Goal: Check status

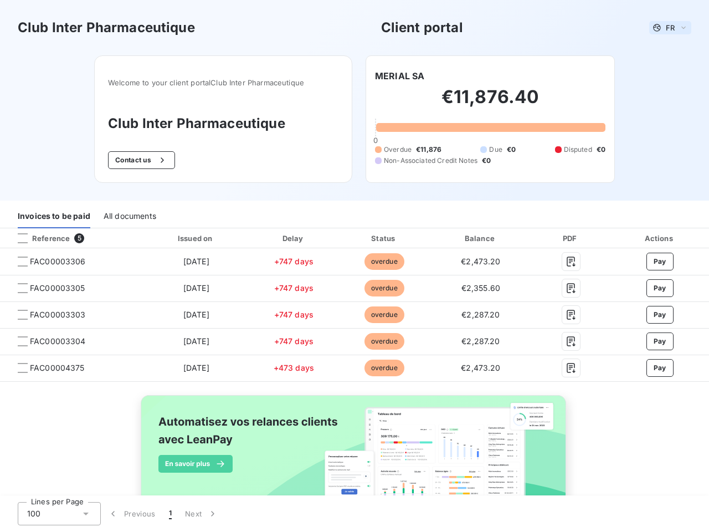
click at [666, 28] on span "FR" at bounding box center [670, 27] width 9 height 9
click at [135, 160] on button "Contact us" at bounding box center [141, 160] width 67 height 18
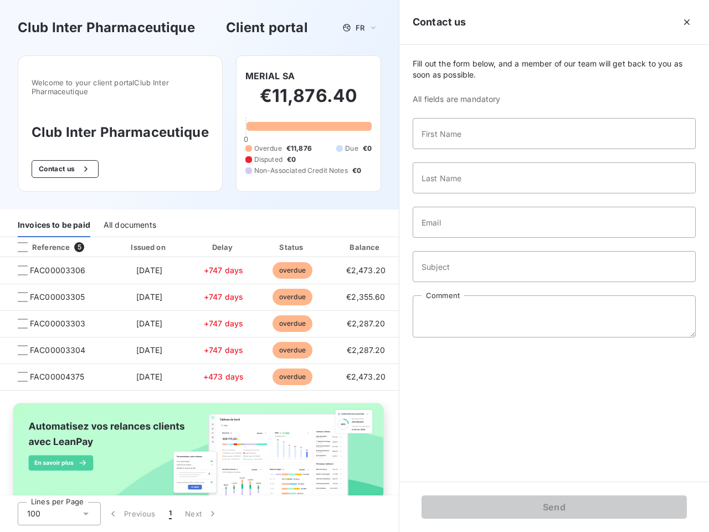
click at [54, 217] on div "Invoices to be paid" at bounding box center [54, 225] width 73 height 23
click at [129, 217] on div "All documents" at bounding box center [130, 225] width 53 height 23
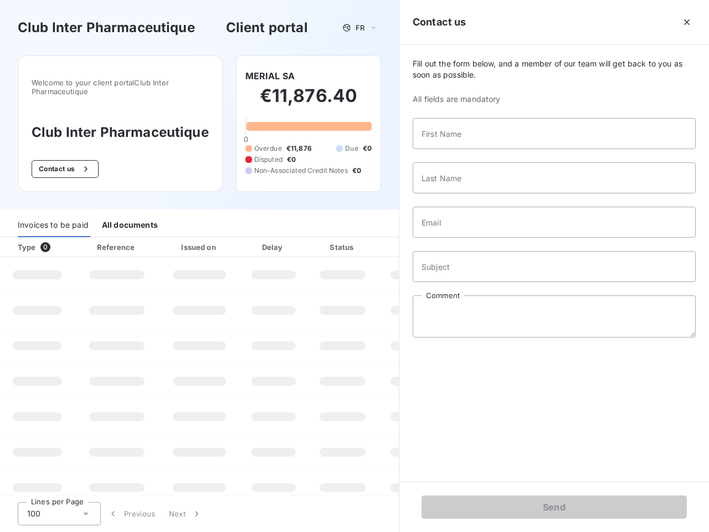
click at [70, 238] on th "Type 0" at bounding box center [37, 247] width 75 height 20
click at [23, 238] on th "Type 0" at bounding box center [37, 247] width 75 height 20
click at [193, 238] on th "Issued on" at bounding box center [199, 247] width 81 height 20
click at [290, 238] on th "Delay" at bounding box center [274, 247] width 68 height 20
click at [379, 238] on th "Amount" at bounding box center [415, 247] width 75 height 20
